Goal: Transaction & Acquisition: Purchase product/service

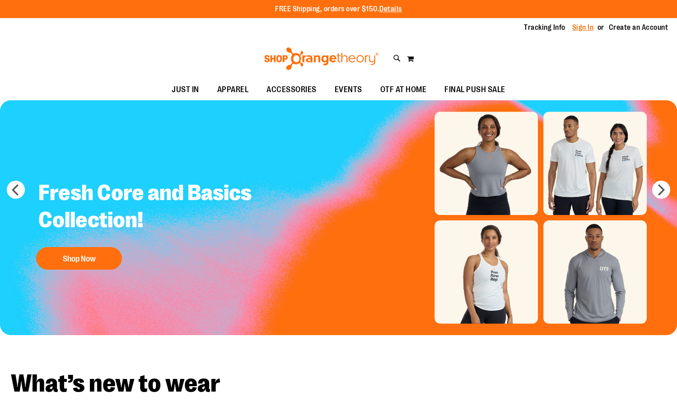
click at [582, 28] on link "Sign In" at bounding box center [583, 28] width 22 height 10
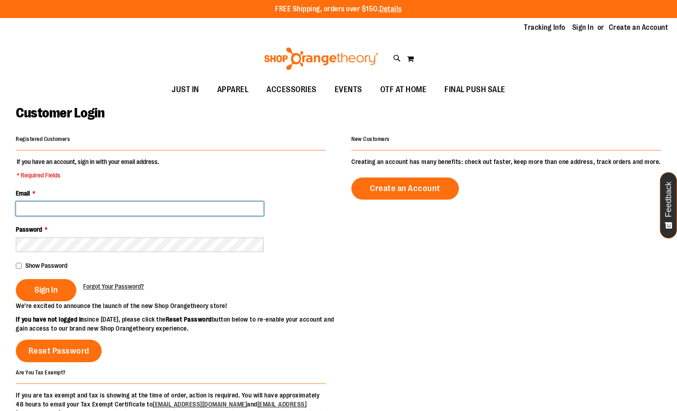
click at [51, 209] on input "Email *" at bounding box center [140, 208] width 248 height 14
type input "**********"
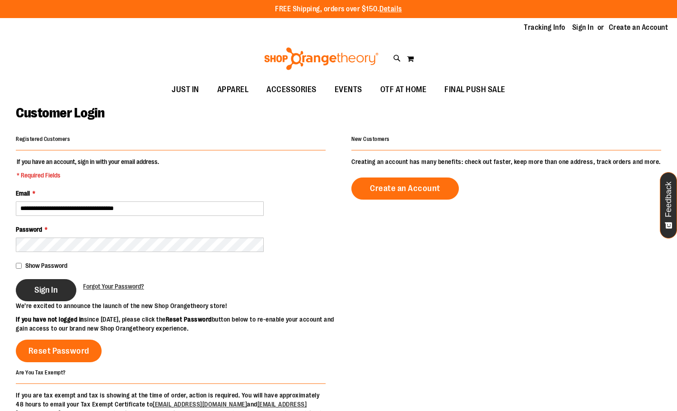
click at [48, 297] on button "Sign In" at bounding box center [46, 290] width 61 height 22
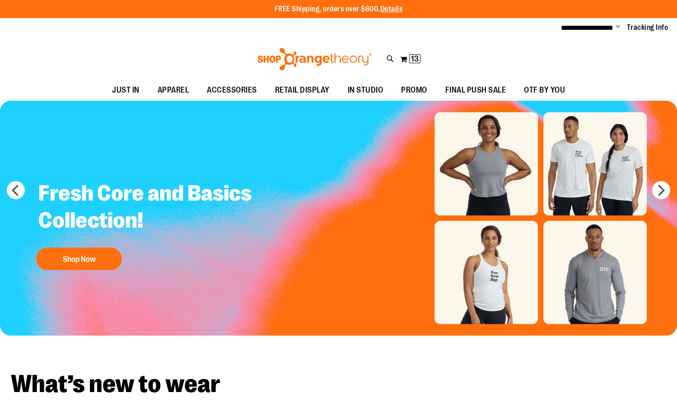
click at [618, 25] on span "Change" at bounding box center [618, 27] width 5 height 9
click at [655, 50] on div "Toggle Nav Search Popular Suggestions Advanced Search" at bounding box center [338, 59] width 677 height 42
click at [596, 23] on li "**********" at bounding box center [587, 28] width 52 height 11
click at [596, 25] on span "**********" at bounding box center [587, 27] width 52 height 7
click at [599, 31] on span "**********" at bounding box center [587, 27] width 52 height 7
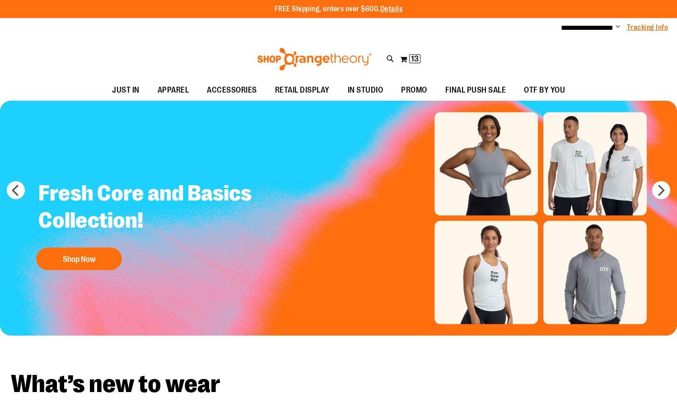
click at [628, 31] on link "Tracking Info" at bounding box center [648, 28] width 42 height 10
click at [617, 27] on span "Change" at bounding box center [618, 27] width 5 height 9
click at [606, 28] on span "**********" at bounding box center [587, 27] width 52 height 7
click at [617, 24] on span "Change" at bounding box center [618, 27] width 5 height 9
click at [639, 30] on link "Tracking Info" at bounding box center [648, 28] width 42 height 10
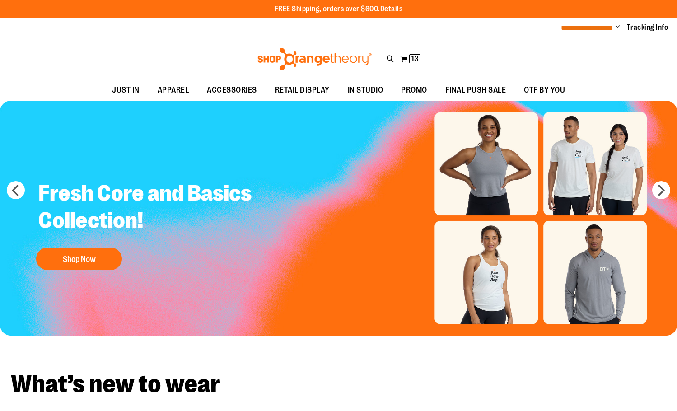
click at [594, 28] on span "**********" at bounding box center [587, 27] width 52 height 7
click at [562, 28] on span "**********" at bounding box center [587, 27] width 52 height 7
click at [616, 25] on span "Change" at bounding box center [618, 27] width 5 height 9
click at [617, 25] on span "Change" at bounding box center [618, 27] width 5 height 9
click at [620, 26] on span "Change" at bounding box center [618, 27] width 5 height 9
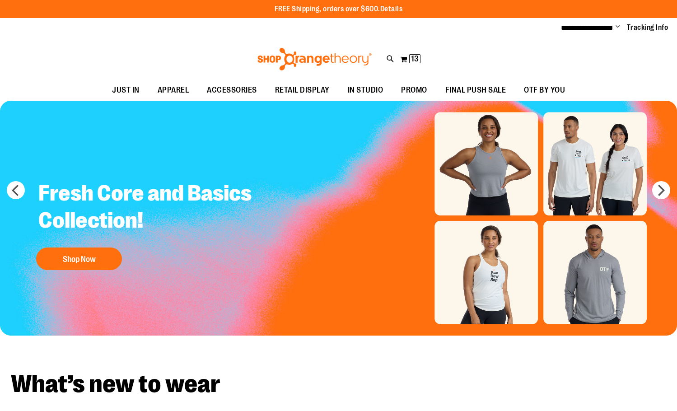
click at [620, 26] on span "Change" at bounding box center [618, 27] width 5 height 9
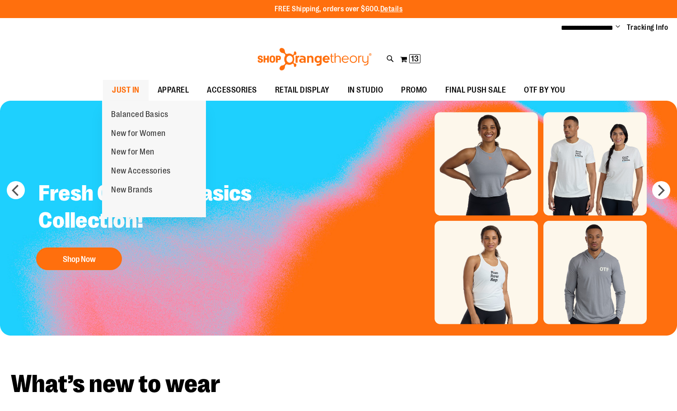
click at [126, 85] on span "JUST IN" at bounding box center [126, 90] width 28 height 20
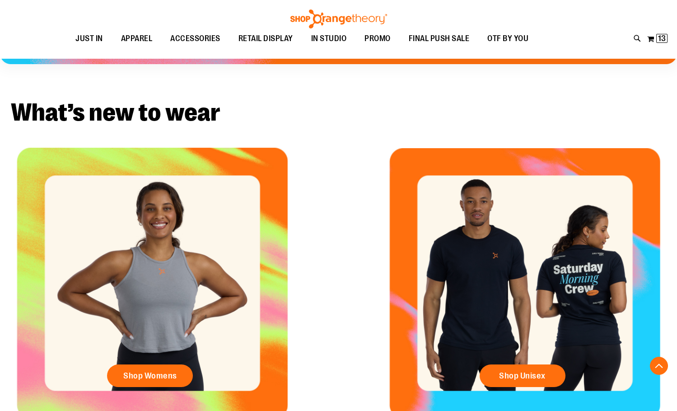
scroll to position [496, 0]
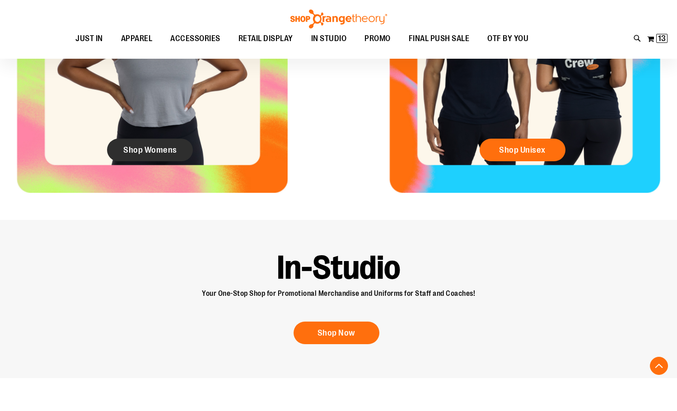
click at [139, 156] on link "Shop Womens" at bounding box center [150, 150] width 86 height 23
click at [138, 139] on link "Shop Womens" at bounding box center [150, 150] width 86 height 23
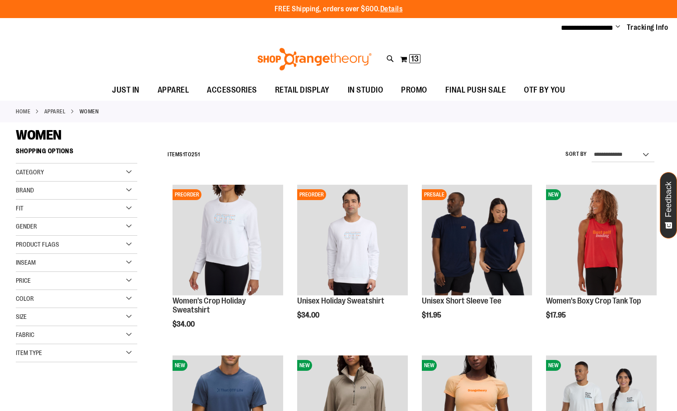
click at [618, 27] on span "Change" at bounding box center [618, 27] width 5 height 9
click at [589, 38] on link "My Account" at bounding box center [585, 43] width 79 height 17
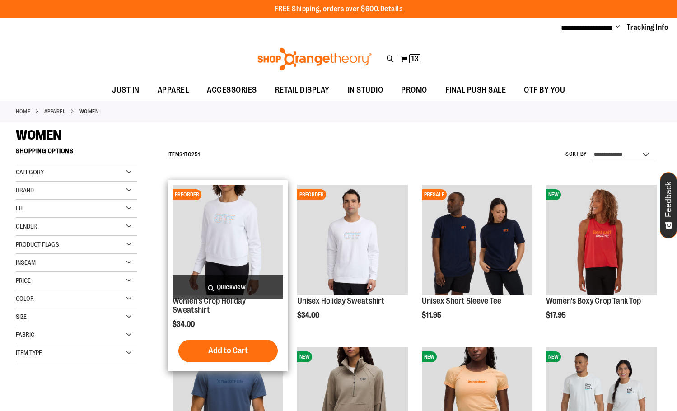
click at [218, 285] on span "Quickview" at bounding box center [228, 287] width 111 height 24
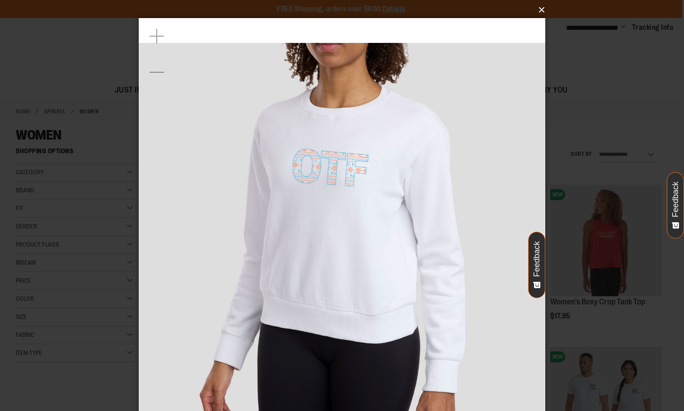
click at [538, 12] on button "×" at bounding box center [344, 10] width 407 height 20
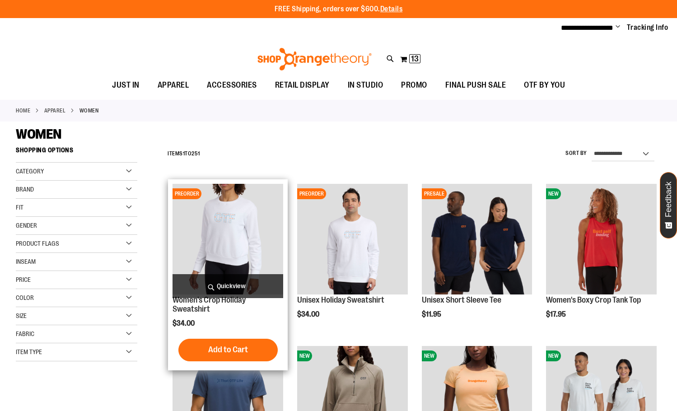
click at [228, 289] on span "Quickview" at bounding box center [228, 286] width 111 height 24
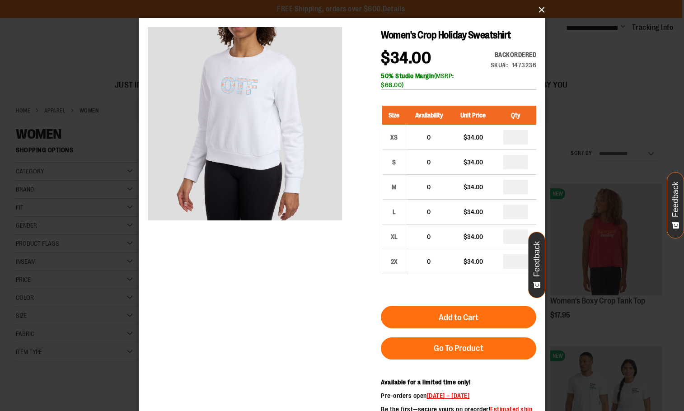
click at [540, 7] on button "×" at bounding box center [344, 10] width 407 height 20
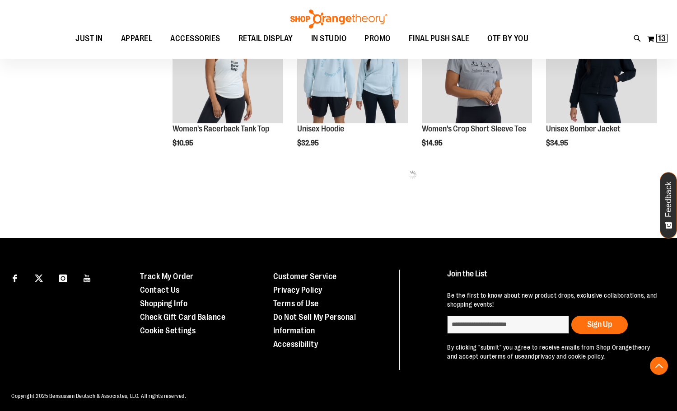
scroll to position [497, 0]
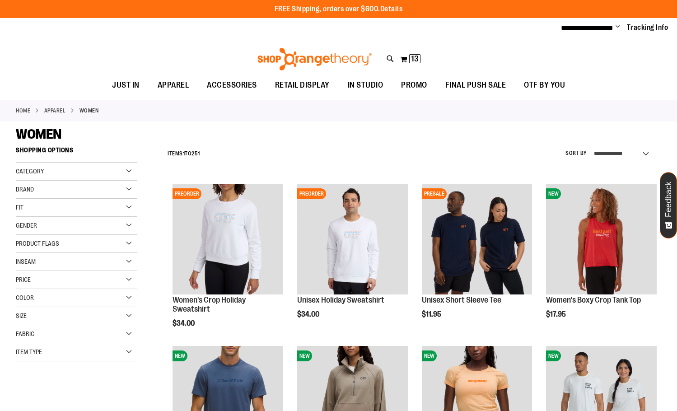
click at [619, 24] on span "Change" at bounding box center [618, 27] width 5 height 9
click at [599, 37] on link "My Account" at bounding box center [585, 43] width 79 height 17
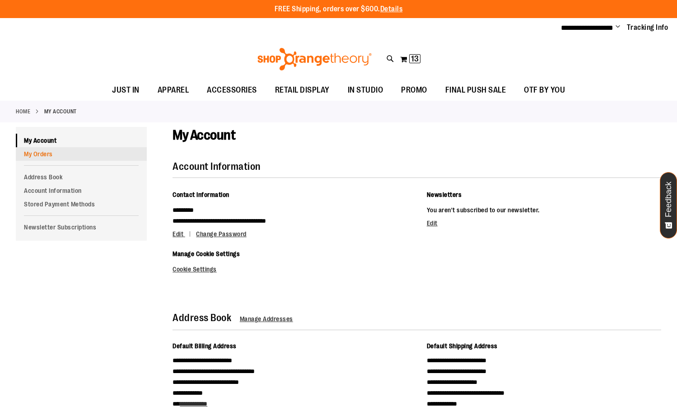
click at [16, 158] on link "My Orders" at bounding box center [81, 154] width 131 height 14
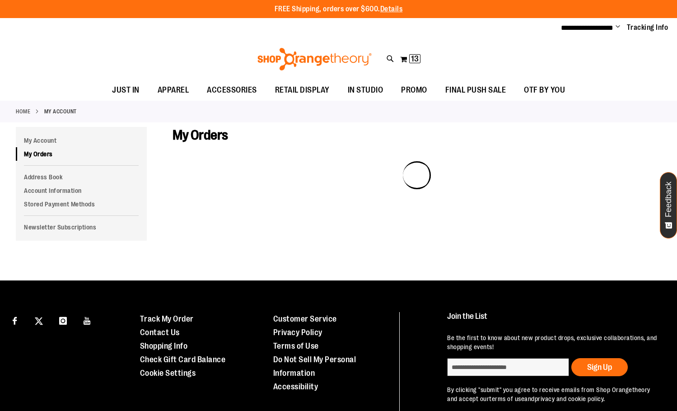
click at [497, 184] on div at bounding box center [417, 191] width 489 height 61
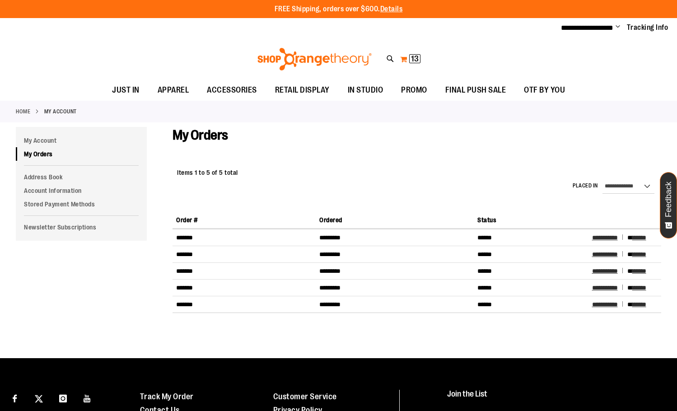
click at [416, 59] on span "13" at bounding box center [415, 58] width 8 height 9
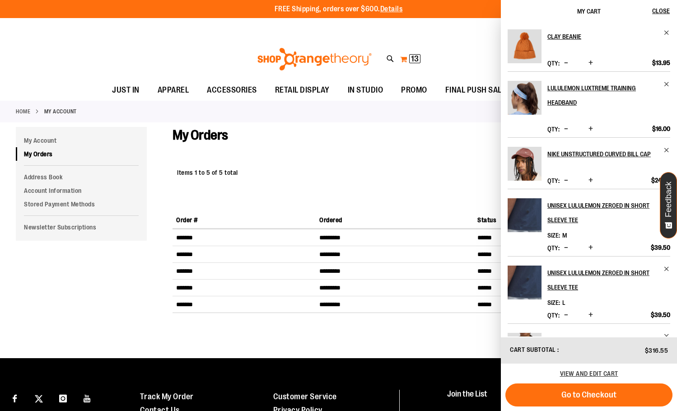
click at [402, 59] on button "My Cart 13 13 items" at bounding box center [410, 59] width 21 height 14
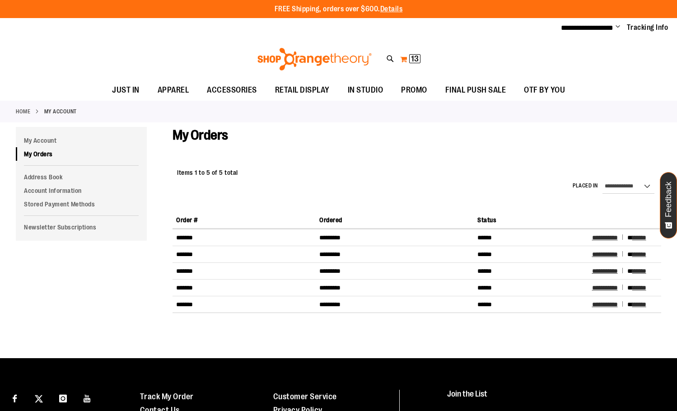
click at [418, 57] on span "13" at bounding box center [415, 58] width 8 height 9
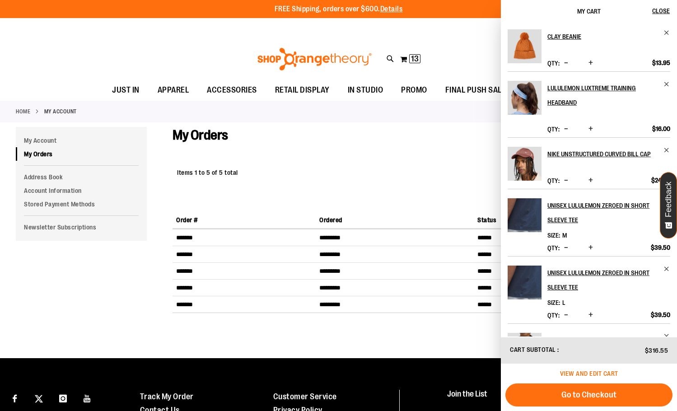
click at [604, 372] on span "View and edit cart" at bounding box center [589, 373] width 58 height 7
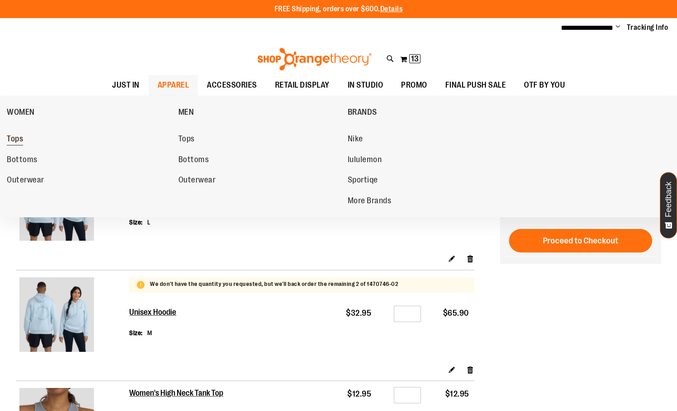
click at [12, 138] on span "Tops" at bounding box center [15, 139] width 16 height 11
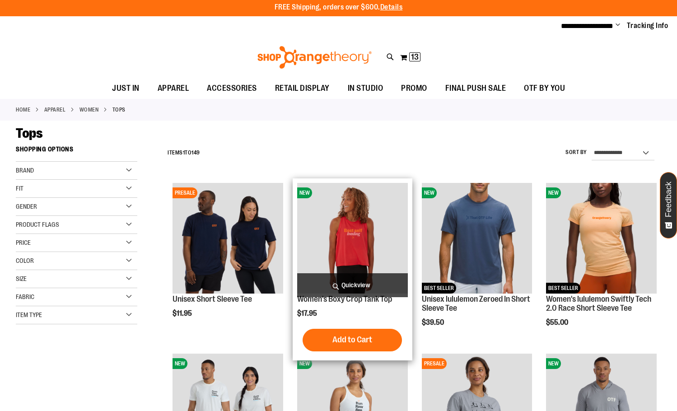
scroll to position [271, 0]
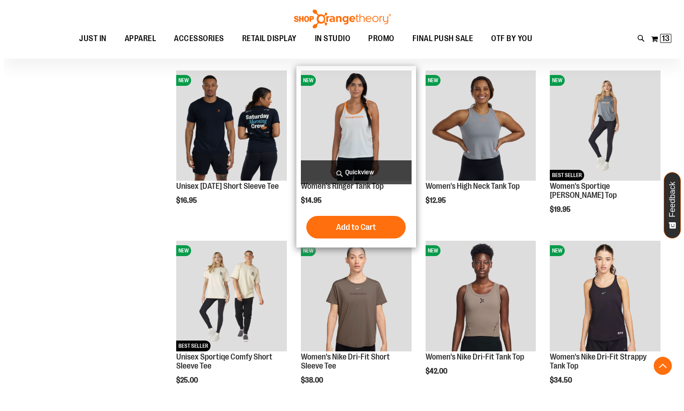
scroll to position [451, 0]
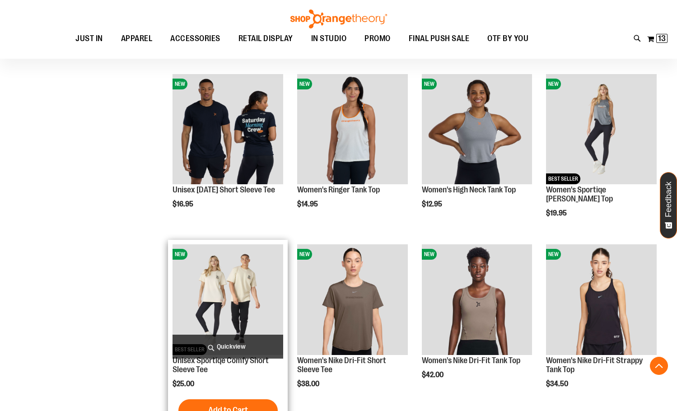
click at [217, 339] on span "Quickview" at bounding box center [228, 347] width 111 height 24
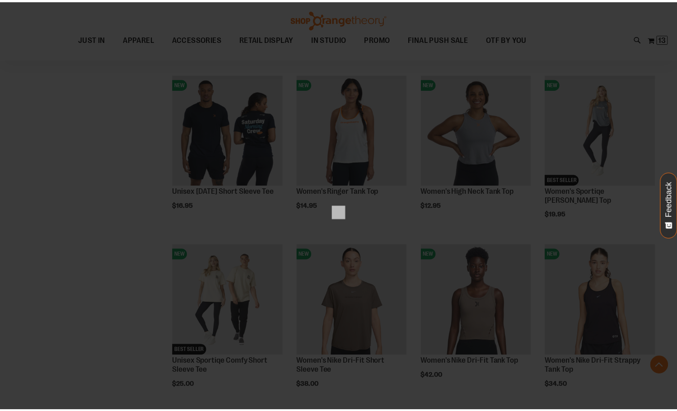
scroll to position [0, 0]
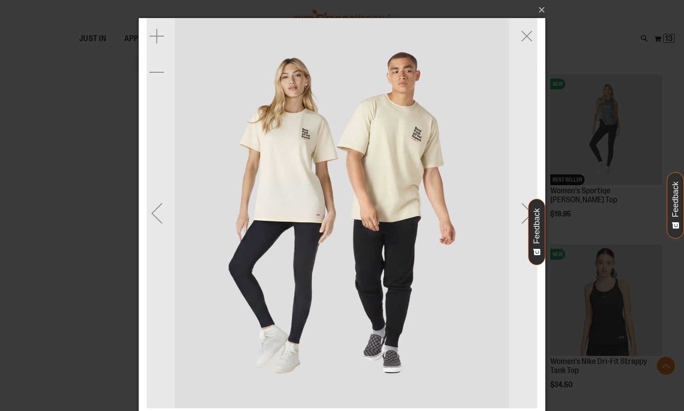
click at [305, 135] on img "carousel" at bounding box center [342, 213] width 390 height 390
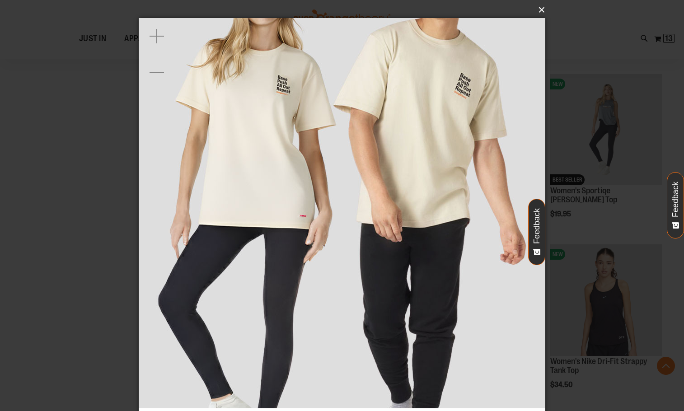
click at [534, 15] on button "×" at bounding box center [344, 10] width 407 height 20
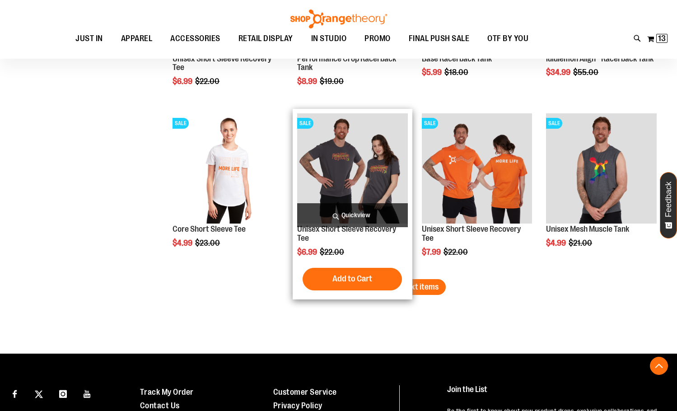
scroll to position [1444, 0]
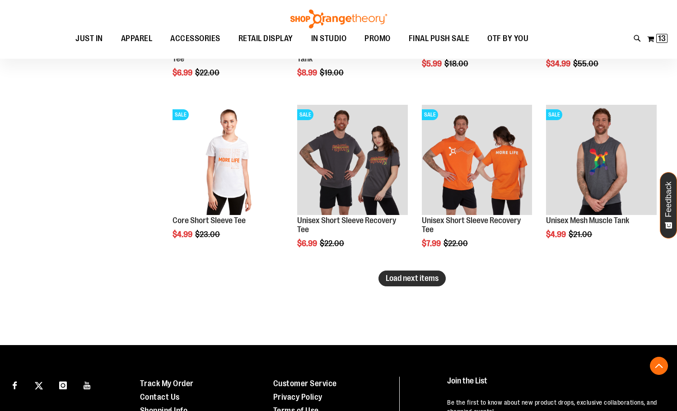
click at [435, 282] on span "Load next items" at bounding box center [412, 278] width 53 height 9
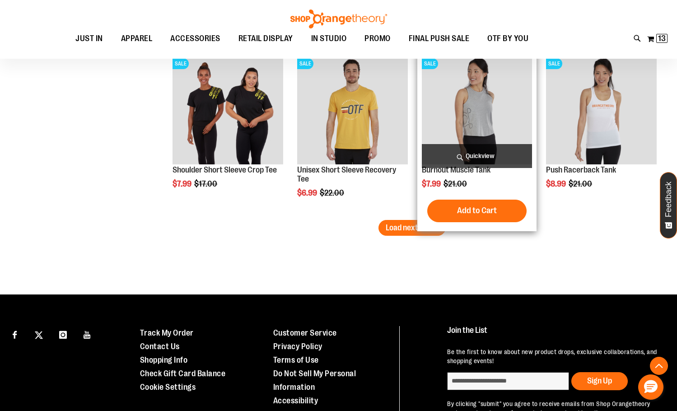
scroll to position [2031, 0]
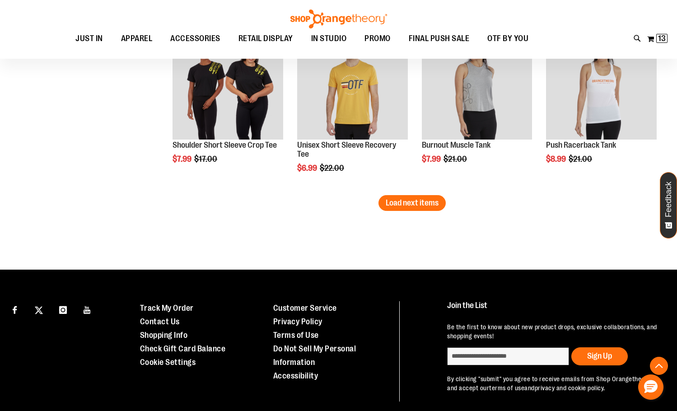
click at [418, 203] on span "Load next items" at bounding box center [412, 202] width 53 height 9
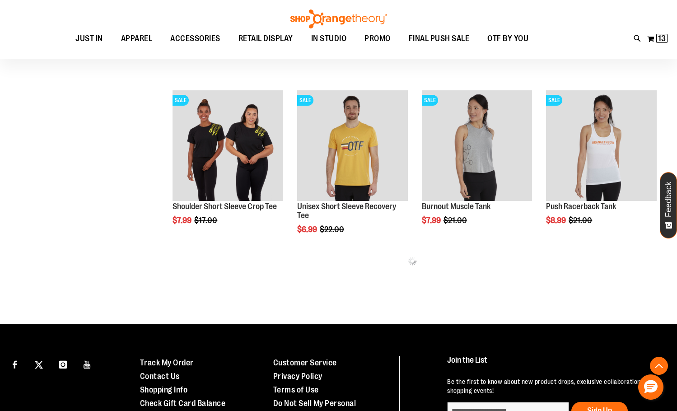
scroll to position [1971, 0]
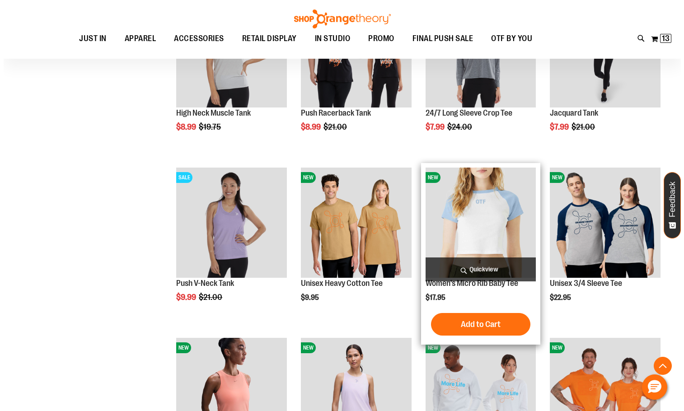
scroll to position [2242, 0]
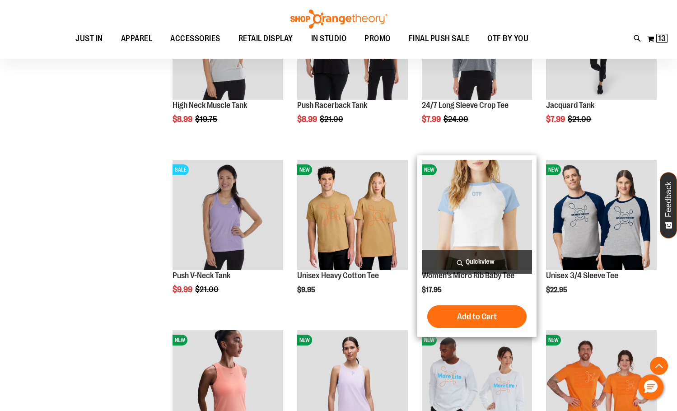
click at [494, 254] on span "Quickview" at bounding box center [477, 262] width 111 height 24
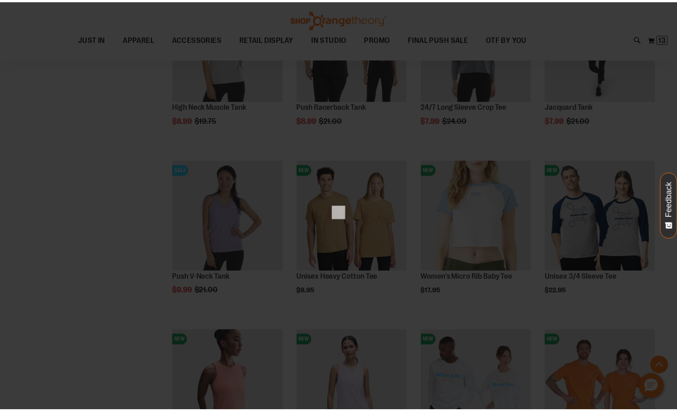
scroll to position [0, 0]
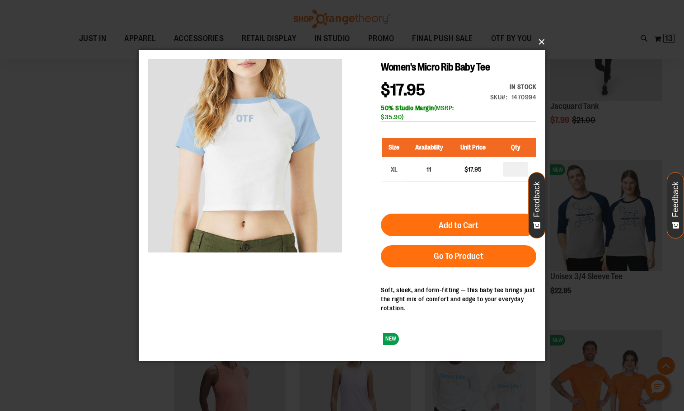
click at [540, 45] on button "×" at bounding box center [344, 42] width 407 height 20
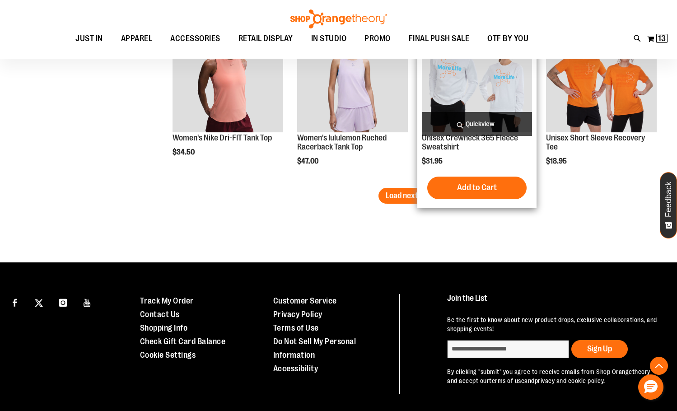
scroll to position [2558, 0]
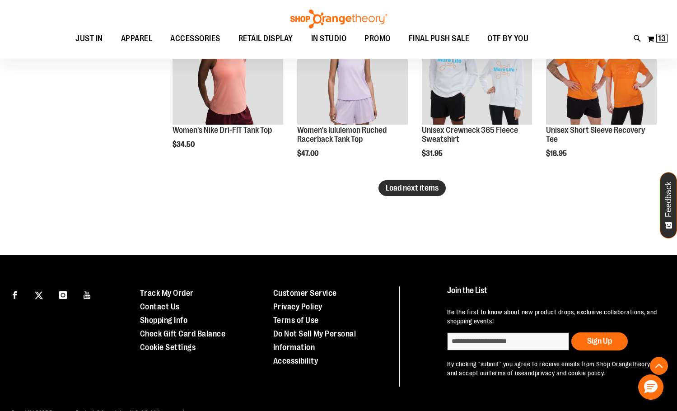
click at [404, 192] on span "Load next items" at bounding box center [412, 187] width 53 height 9
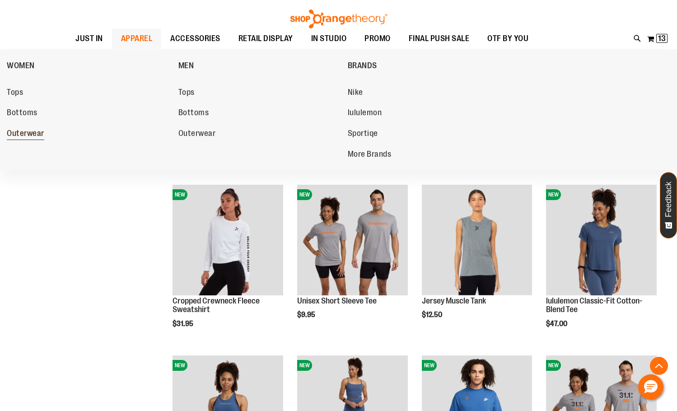
click at [19, 128] on link "Outerwear" at bounding box center [88, 134] width 163 height 16
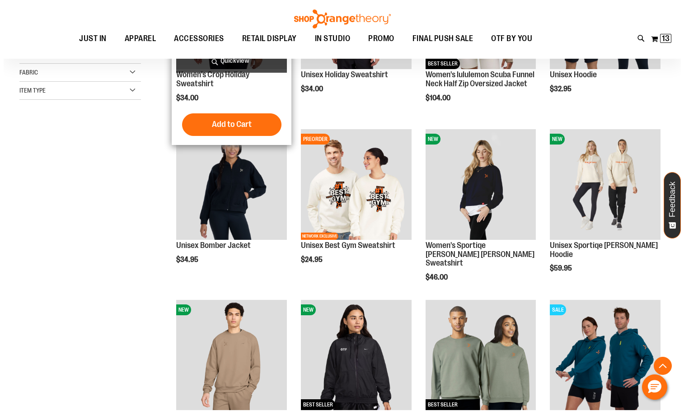
scroll to position [451, 0]
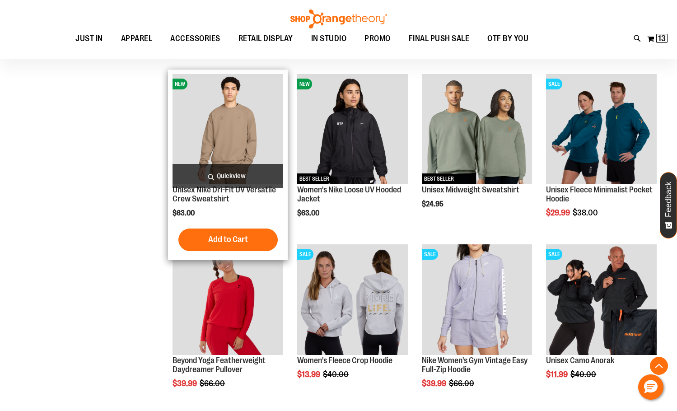
click at [215, 177] on span "Quickview" at bounding box center [228, 176] width 111 height 24
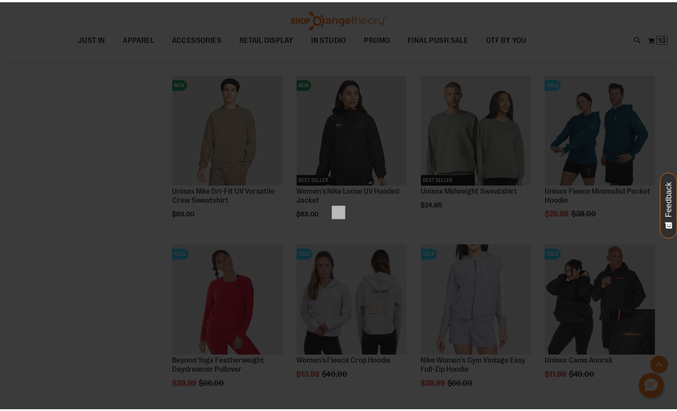
scroll to position [0, 0]
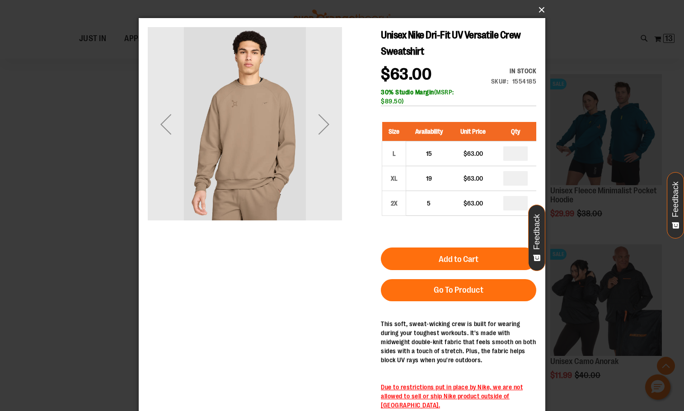
click at [538, 9] on button "×" at bounding box center [344, 10] width 407 height 20
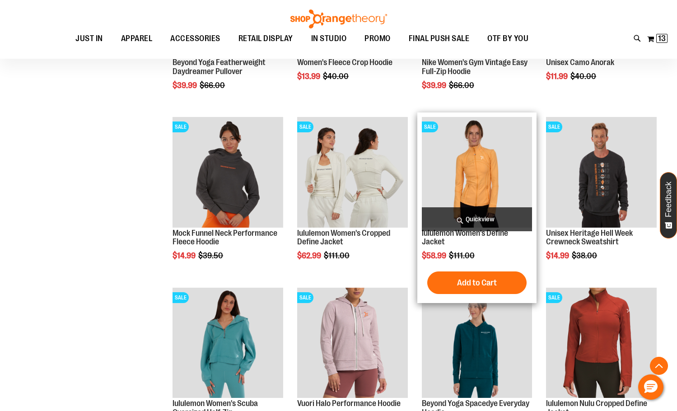
scroll to position [767, 0]
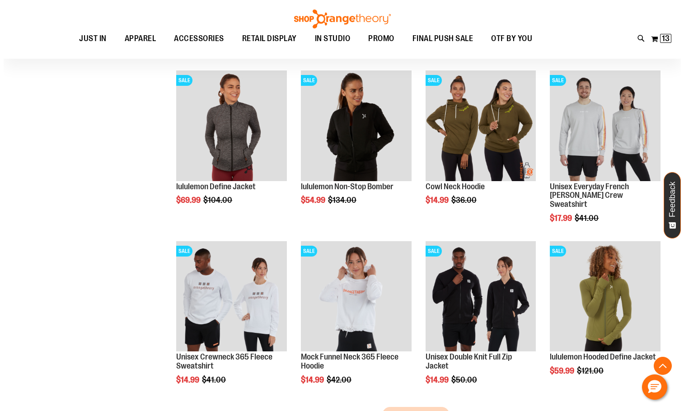
scroll to position [1310, 0]
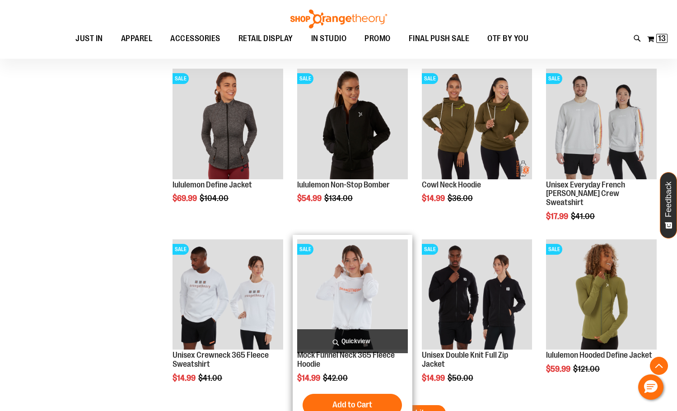
click at [358, 314] on img "product" at bounding box center [352, 294] width 111 height 111
click at [345, 338] on span "Quickview" at bounding box center [352, 341] width 111 height 24
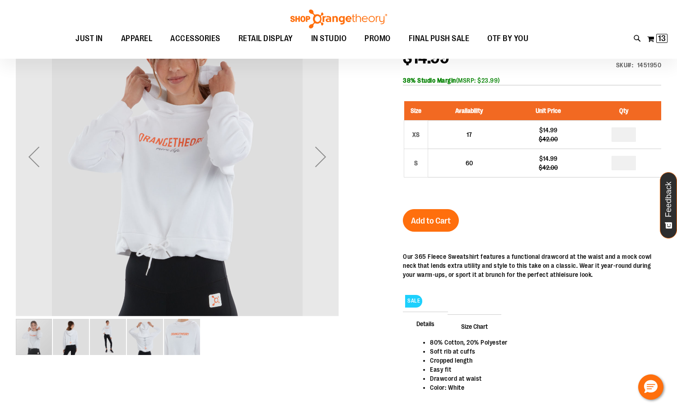
scroll to position [35, 0]
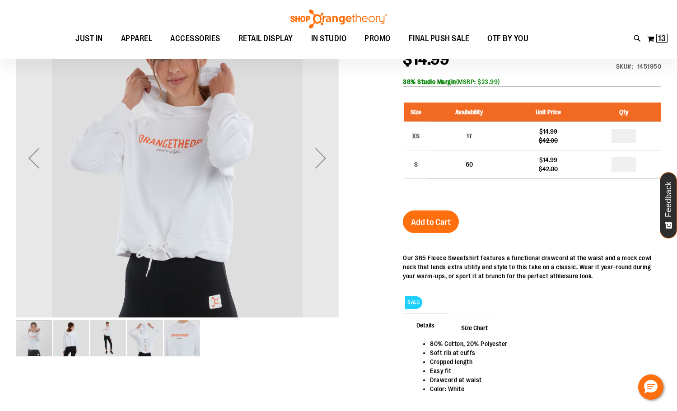
click at [70, 347] on img "image 2 of 5" at bounding box center [71, 338] width 36 height 36
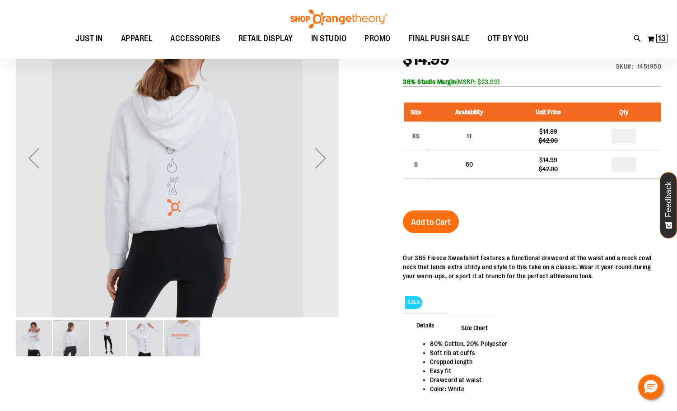
click at [107, 346] on img "image 3 of 5" at bounding box center [108, 338] width 36 height 36
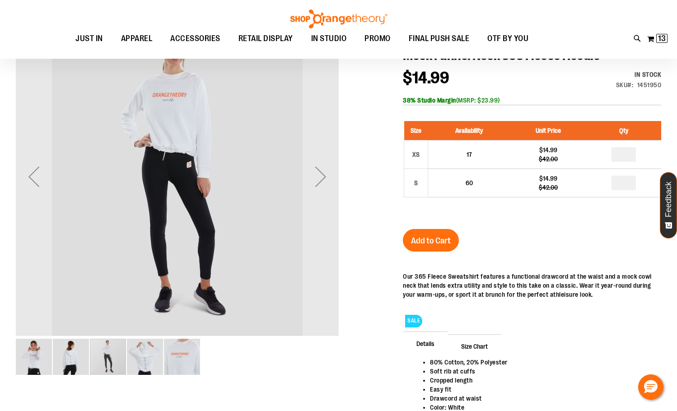
scroll to position [0, 0]
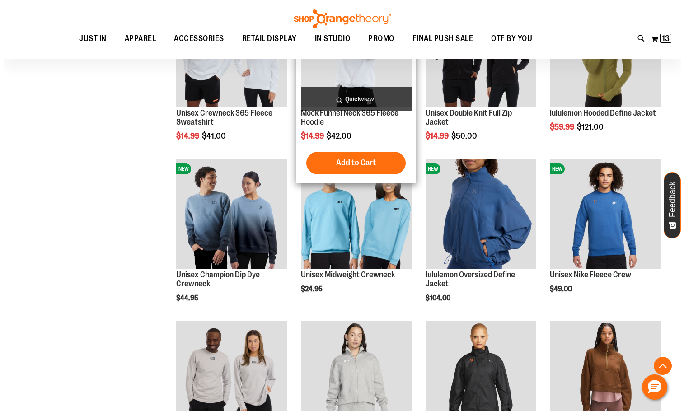
scroll to position [542, 0]
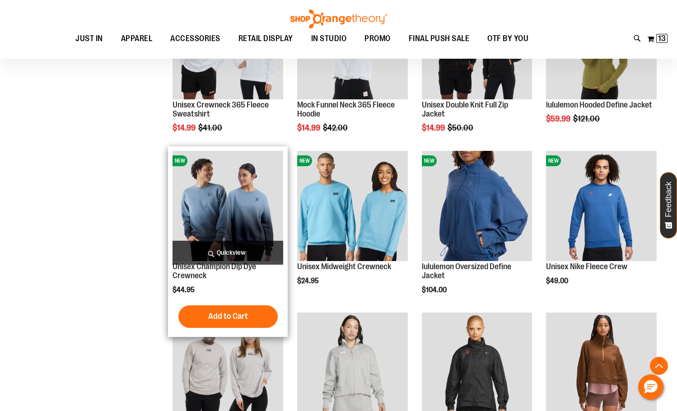
click at [240, 181] on img "product" at bounding box center [228, 206] width 111 height 111
click at [237, 255] on span "Quickview" at bounding box center [228, 253] width 111 height 24
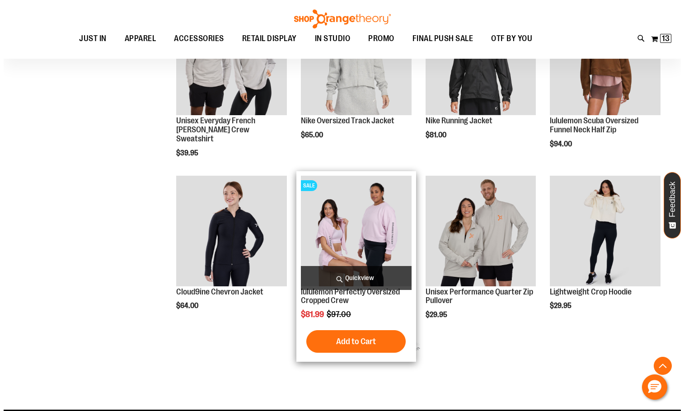
scroll to position [361, 0]
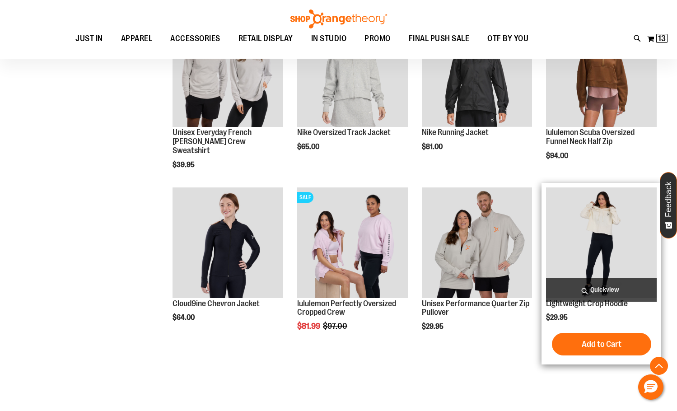
click at [596, 286] on span "Quickview" at bounding box center [601, 290] width 111 height 24
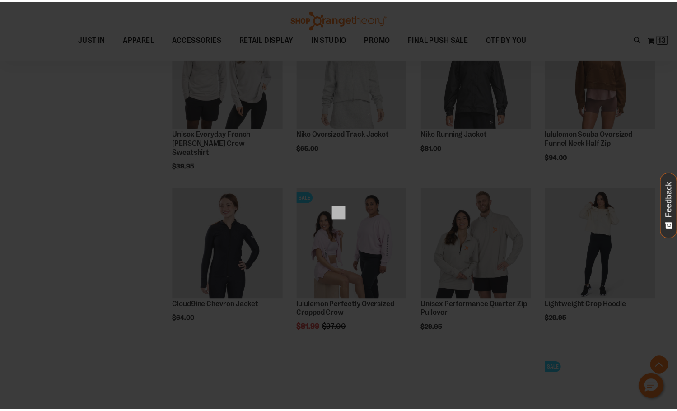
scroll to position [0, 0]
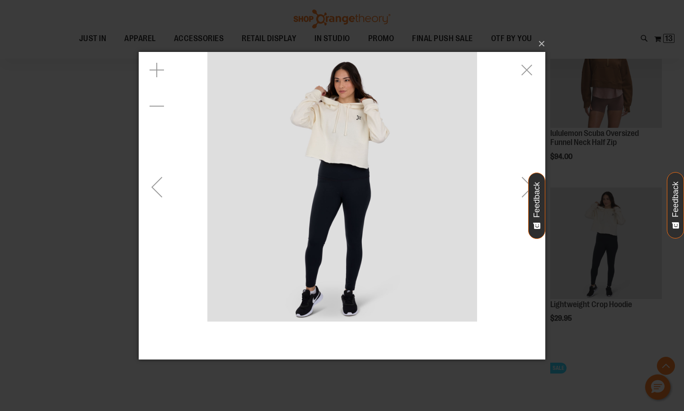
click at [522, 185] on div "Next" at bounding box center [527, 186] width 36 height 36
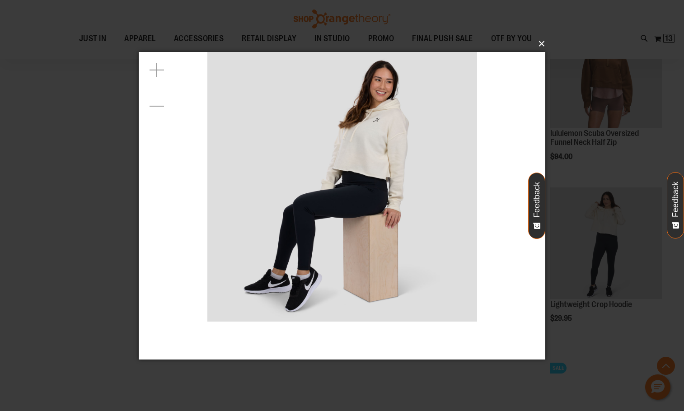
click at [538, 47] on button "×" at bounding box center [344, 44] width 407 height 20
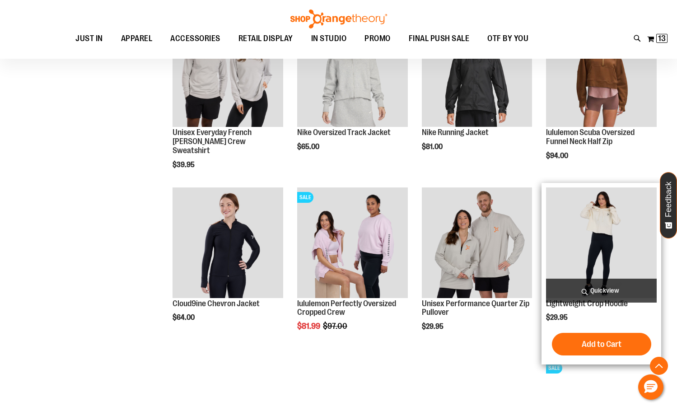
click at [596, 251] on img "product" at bounding box center [601, 242] width 111 height 111
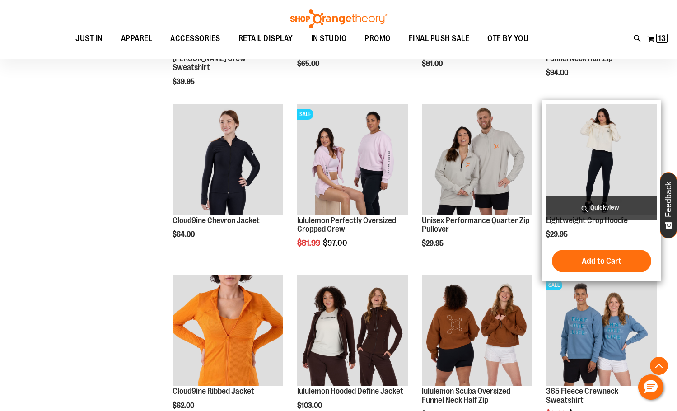
scroll to position [451, 0]
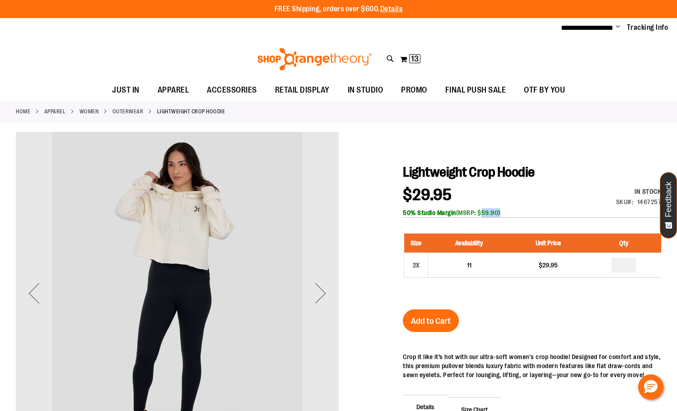
drag, startPoint x: 481, startPoint y: 214, endPoint x: 570, endPoint y: 225, distance: 89.7
click at [570, 225] on div "Lightweight Crop Hoodie $29.95 In stock Only %1 left SKU 1467257 50% Studio Mar…" at bounding box center [532, 347] width 258 height 366
click at [545, 197] on div "$29.95 In stock Only %1 left SKU 1467257 50% Studio Margin (MSRP: $59.90)" at bounding box center [532, 202] width 258 height 31
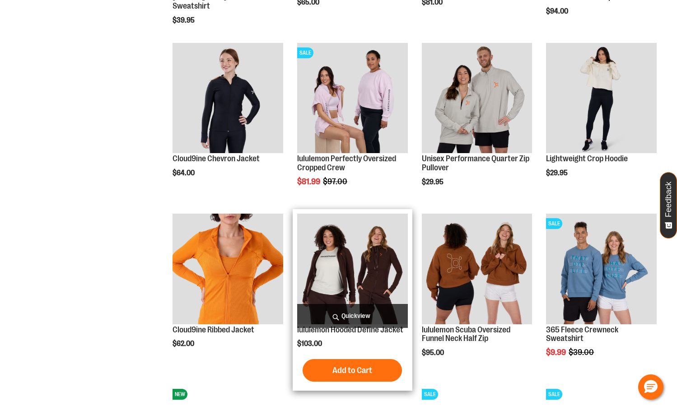
scroll to position [709, 0]
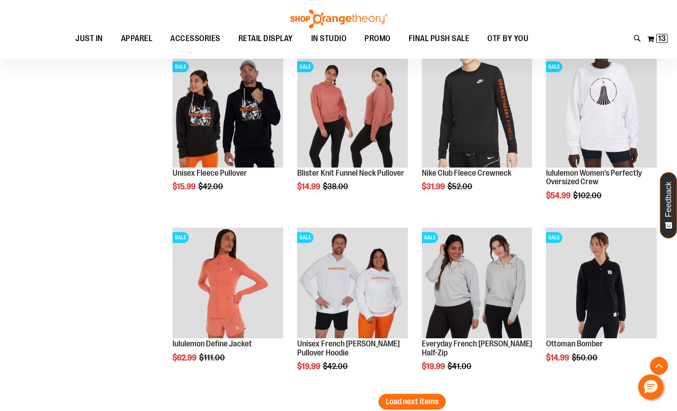
scroll to position [1342, 0]
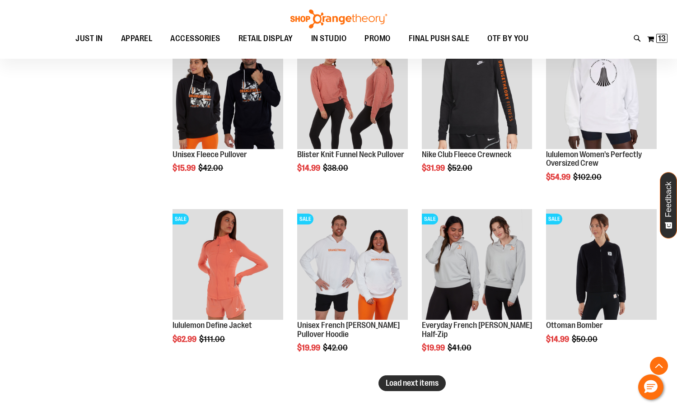
click at [426, 380] on span "Load next items" at bounding box center [412, 383] width 53 height 9
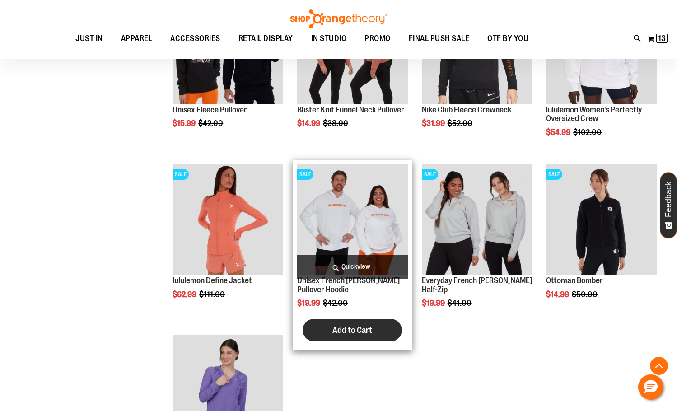
scroll to position [1477, 0]
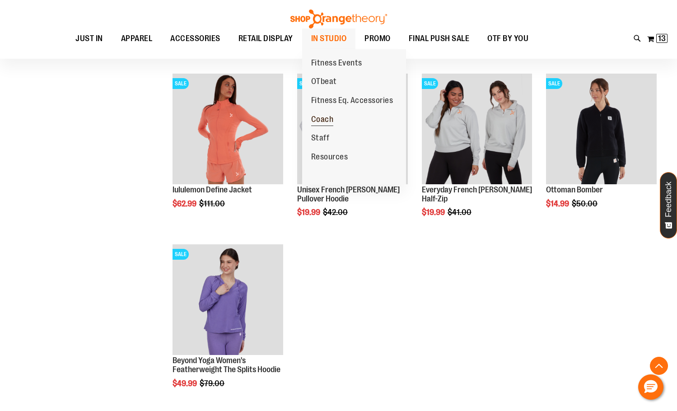
click at [327, 113] on link "Coach" at bounding box center [322, 119] width 41 height 19
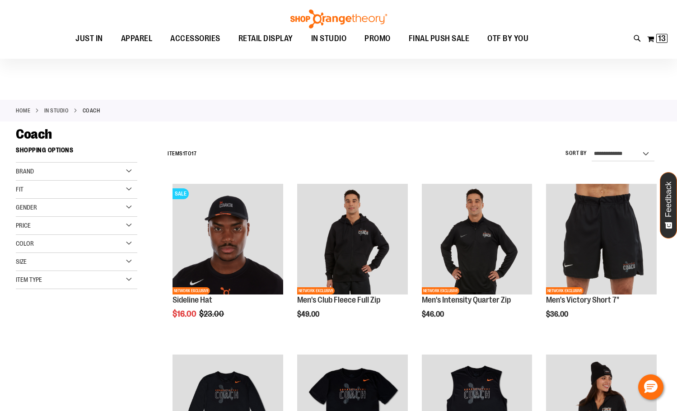
scroll to position [225, 0]
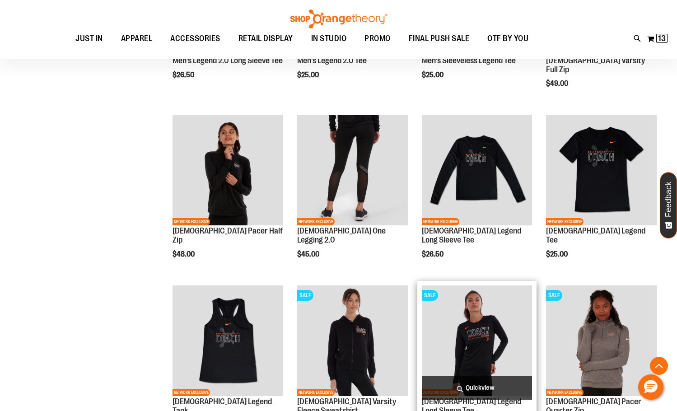
scroll to position [406, 0]
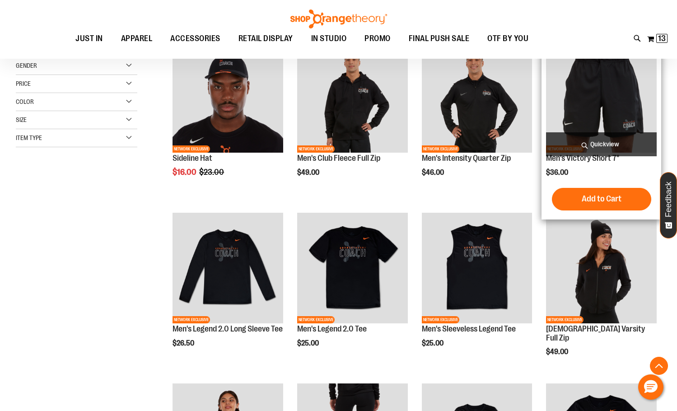
scroll to position [271, 0]
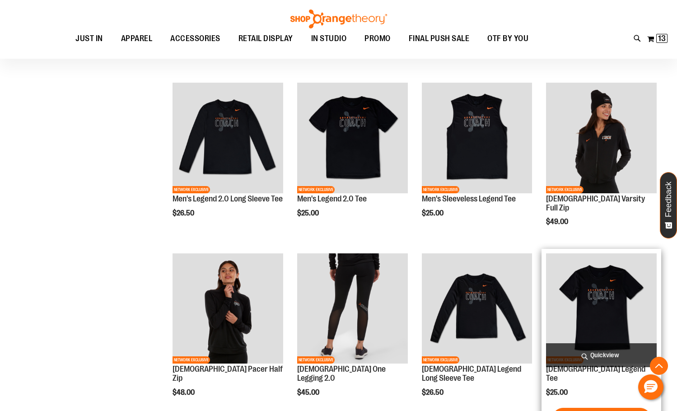
scroll to position [271, 0]
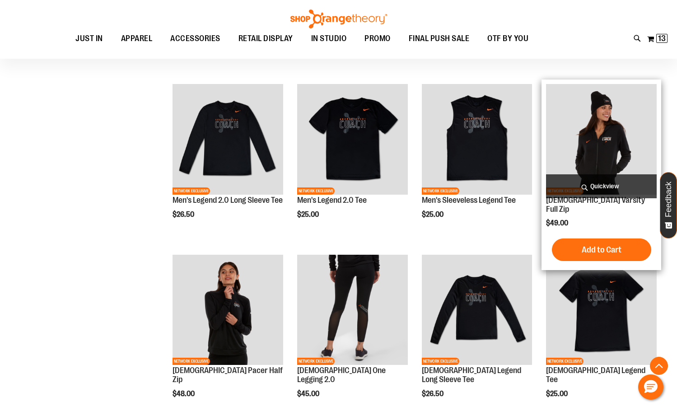
click at [606, 144] on img "product" at bounding box center [601, 139] width 111 height 111
click at [600, 149] on img "product" at bounding box center [601, 139] width 111 height 111
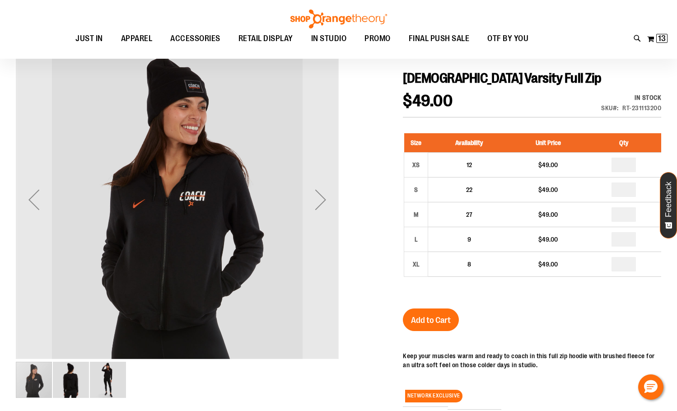
scroll to position [44, 0]
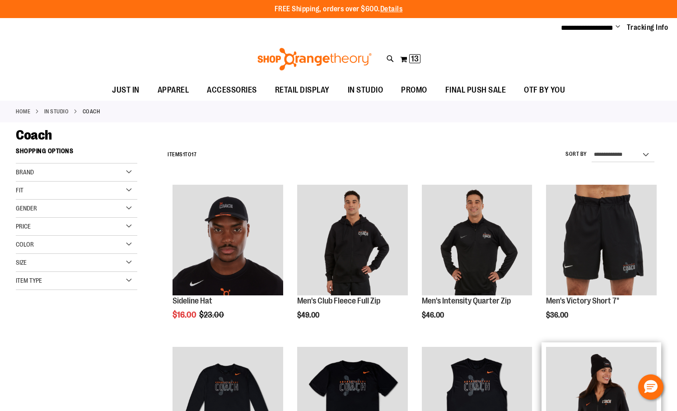
scroll to position [271, 0]
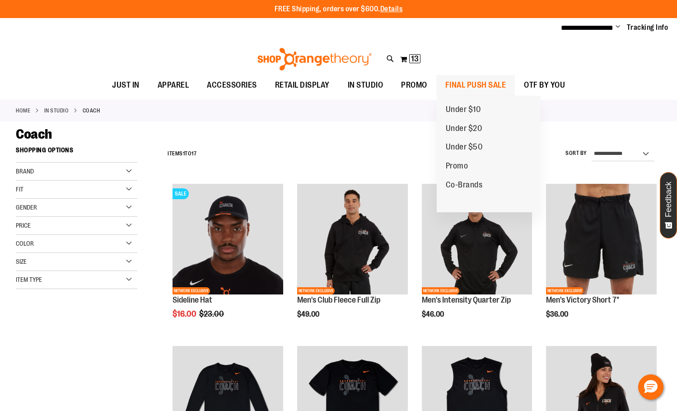
click at [466, 89] on span "FINAL PUSH SALE" at bounding box center [475, 85] width 61 height 20
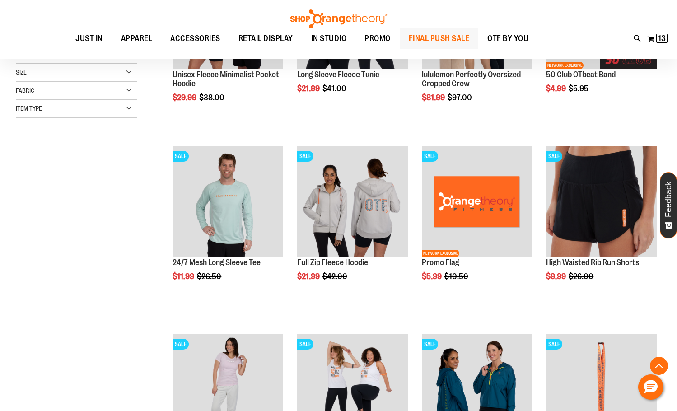
scroll to position [180, 0]
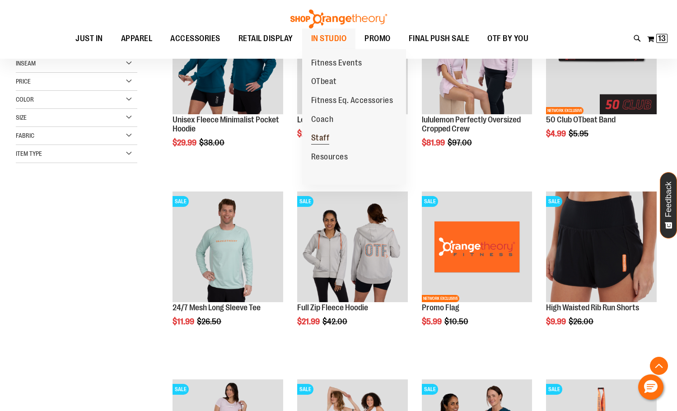
click at [315, 135] on span "Staff" at bounding box center [320, 138] width 19 height 11
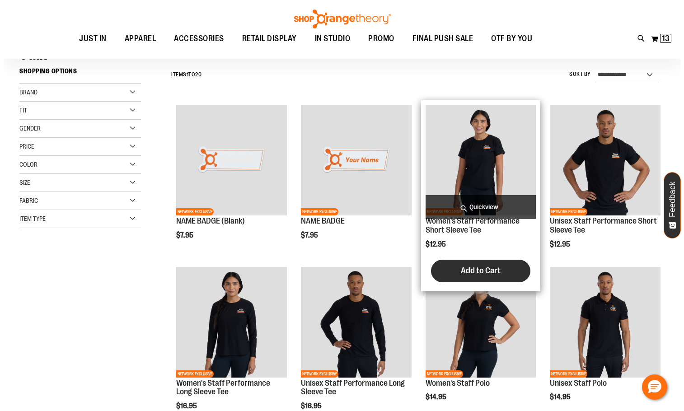
scroll to position [135, 0]
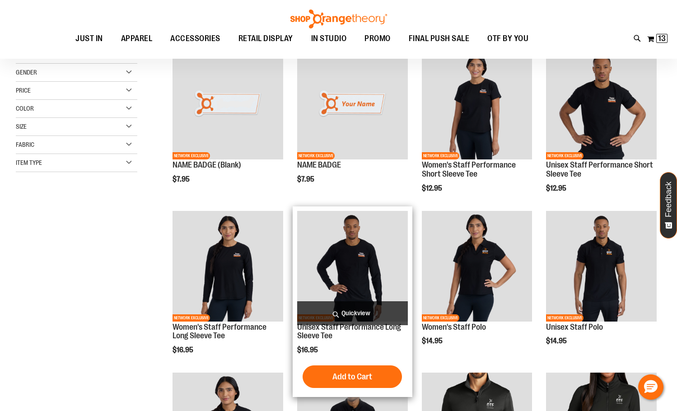
click at [365, 306] on span "Quickview" at bounding box center [352, 313] width 111 height 24
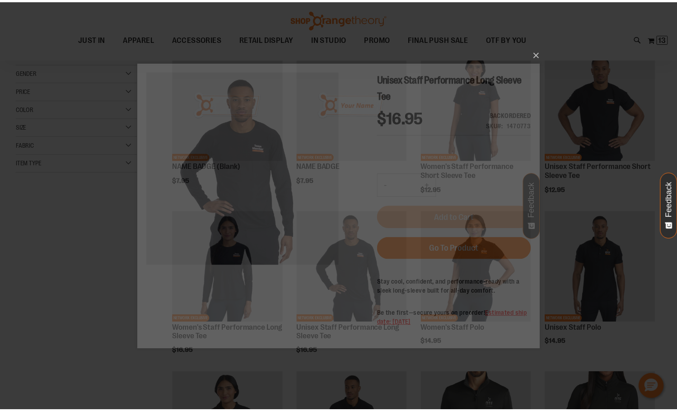
scroll to position [0, 0]
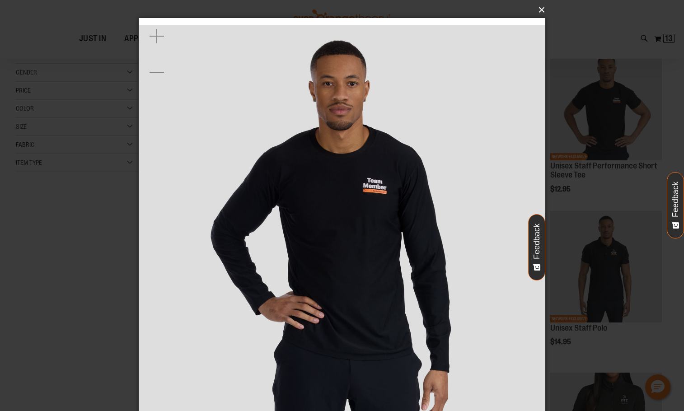
click at [540, 11] on button "×" at bounding box center [344, 10] width 407 height 20
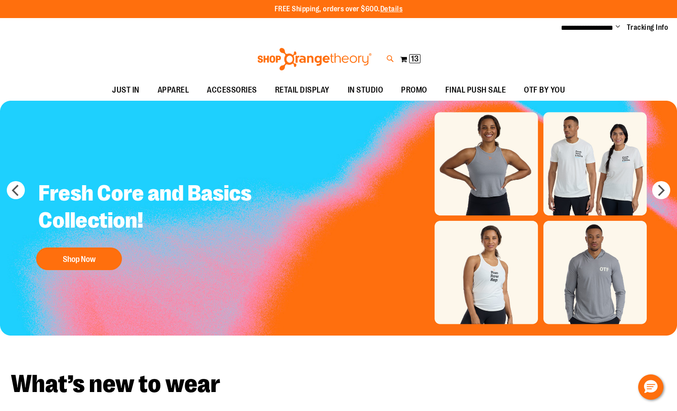
click at [387, 58] on icon at bounding box center [391, 59] width 8 height 10
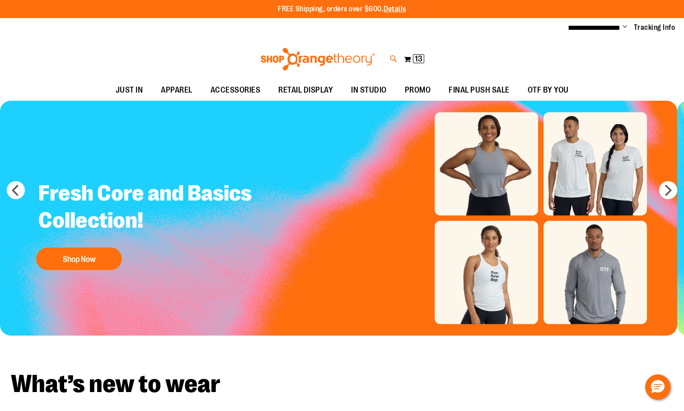
type input "*********"
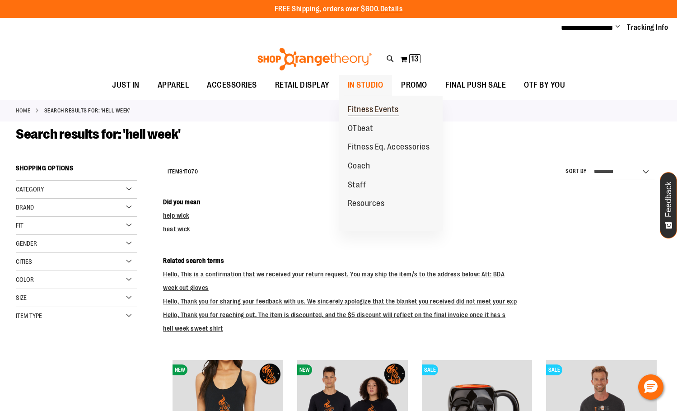
click at [374, 107] on span "Fitness Events" at bounding box center [373, 110] width 51 height 11
click at [357, 109] on span "Fitness Events" at bounding box center [373, 110] width 51 height 11
